Goal: Task Accomplishment & Management: Use online tool/utility

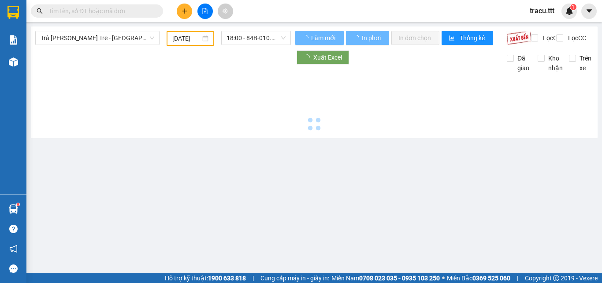
click at [113, 40] on span "Trà [PERSON_NAME] Tre - [GEOGRAPHIC_DATA]" at bounding box center [98, 37] width 114 height 13
type input "[DATE]"
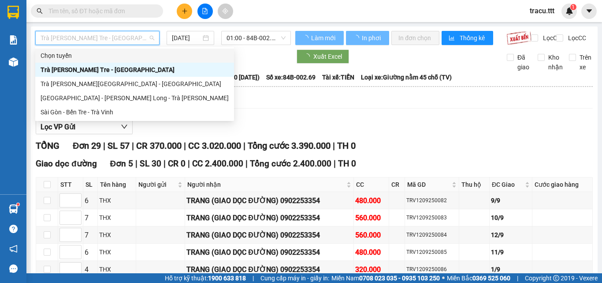
click at [120, 37] on span "Trà [PERSON_NAME] Tre - [GEOGRAPHIC_DATA]" at bounding box center [98, 37] width 114 height 13
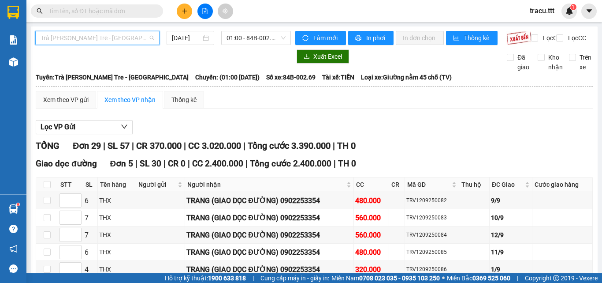
click at [119, 40] on span "Trà [PERSON_NAME] Tre - [GEOGRAPHIC_DATA]" at bounding box center [98, 37] width 114 height 13
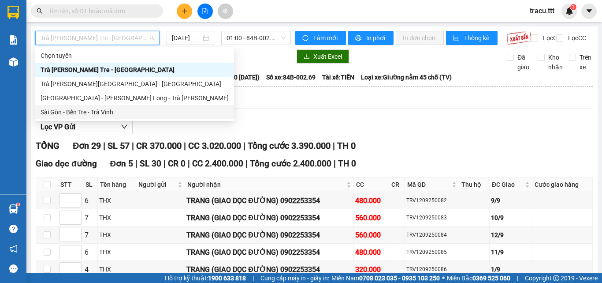
click at [114, 116] on div "Sài Gòn - Bến Tre - Trà Vinh" at bounding box center [135, 112] width 188 height 10
type input "[DATE]"
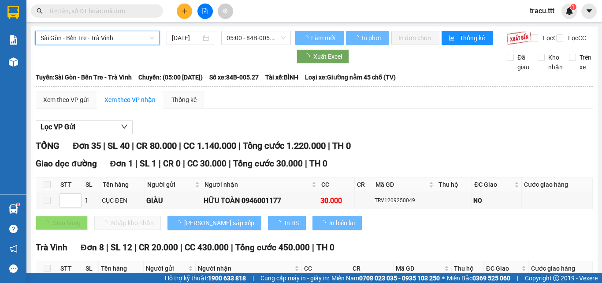
click at [242, 37] on span "05:00 - 84B-005.27" at bounding box center [256, 37] width 59 height 13
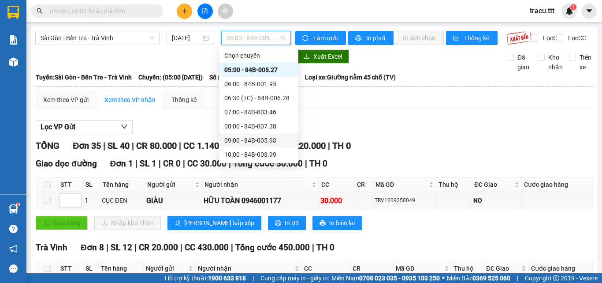
click at [278, 139] on div "09:00 - 84B-005.93" at bounding box center [258, 140] width 69 height 10
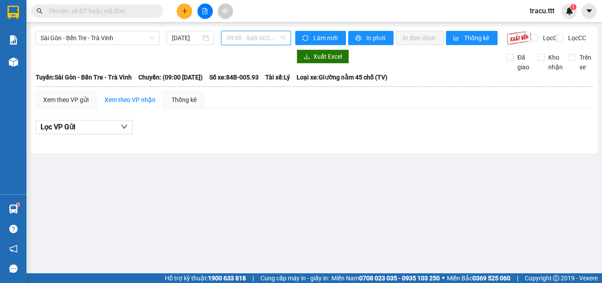
click at [282, 36] on span "09:00 - 84B-005.93" at bounding box center [256, 37] width 59 height 13
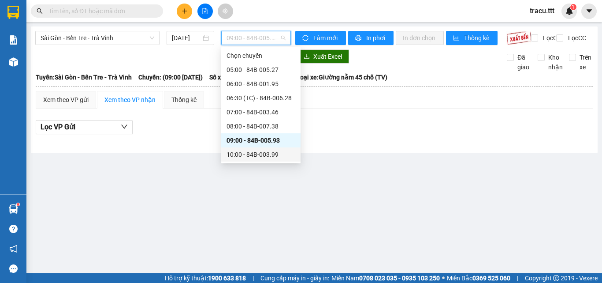
click at [261, 154] on div "10:00 - 84B-003.99" at bounding box center [261, 154] width 69 height 10
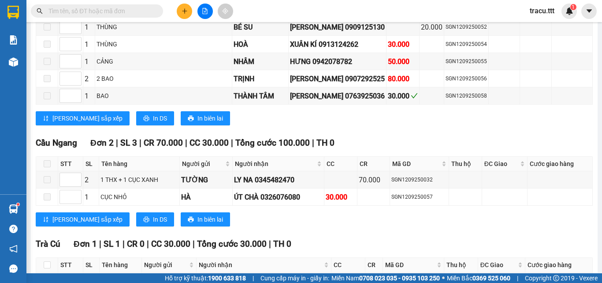
scroll to position [727, 0]
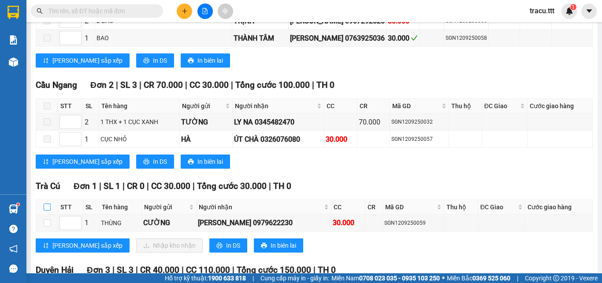
click at [46, 203] on input "checkbox" at bounding box center [47, 206] width 7 height 7
checkbox input "true"
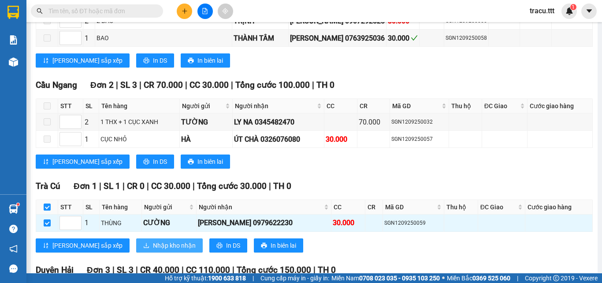
click at [136, 243] on button "Nhập kho nhận" at bounding box center [169, 245] width 67 height 14
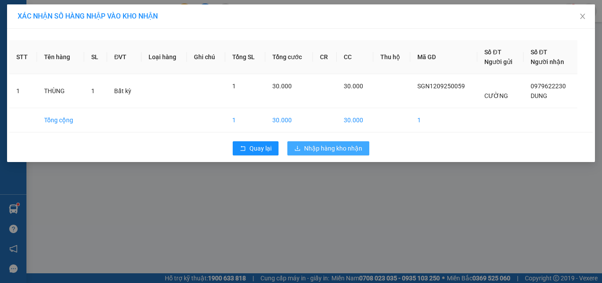
click at [362, 144] on button "Nhập hàng kho nhận" at bounding box center [328, 148] width 82 height 14
